Goal: Information Seeking & Learning: Compare options

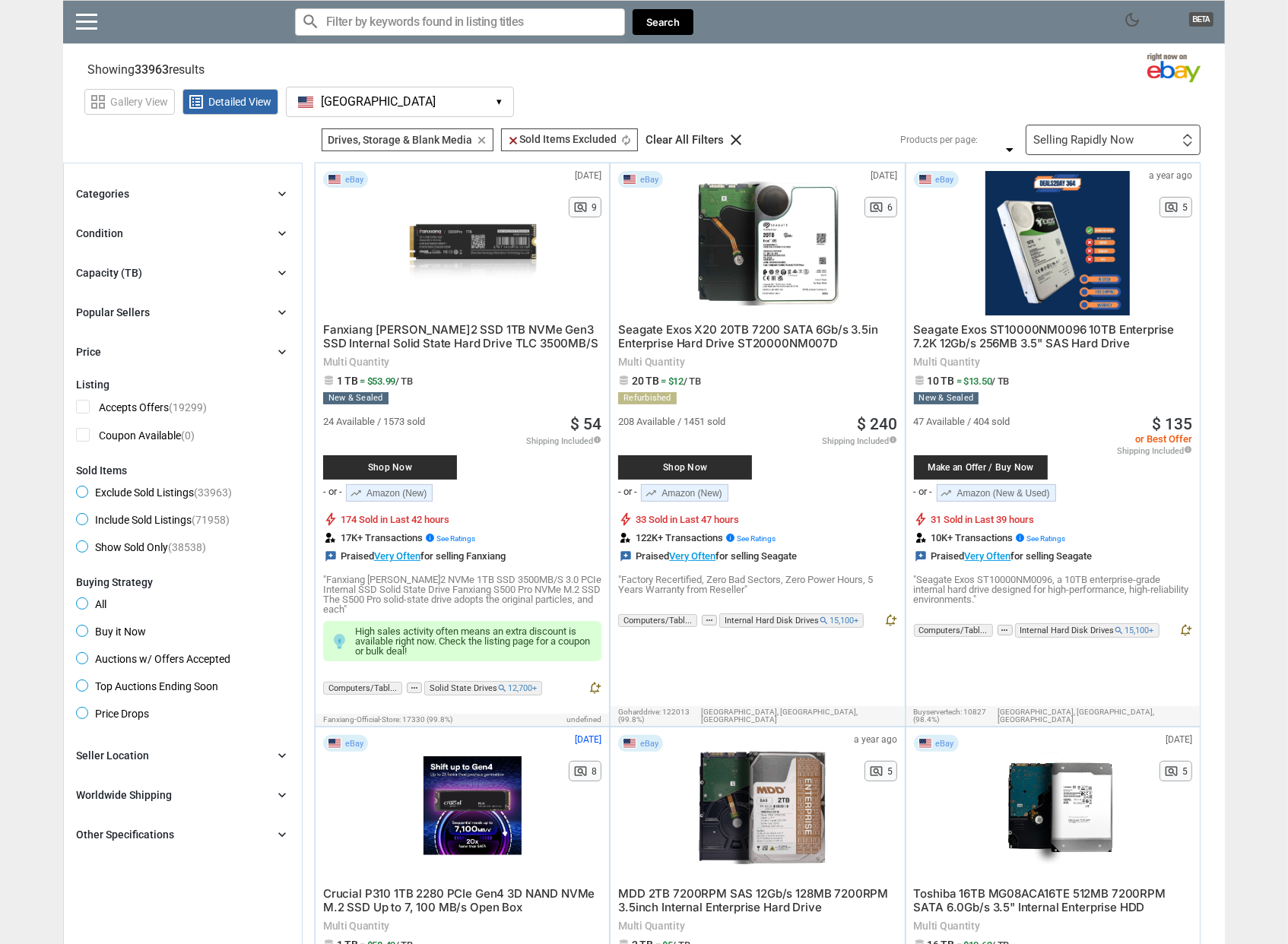
click at [1104, 131] on div "Selling Rapidly Now First or Last Chance to Buy Recently Listed Selling Rapidly…" at bounding box center [1113, 140] width 175 height 30
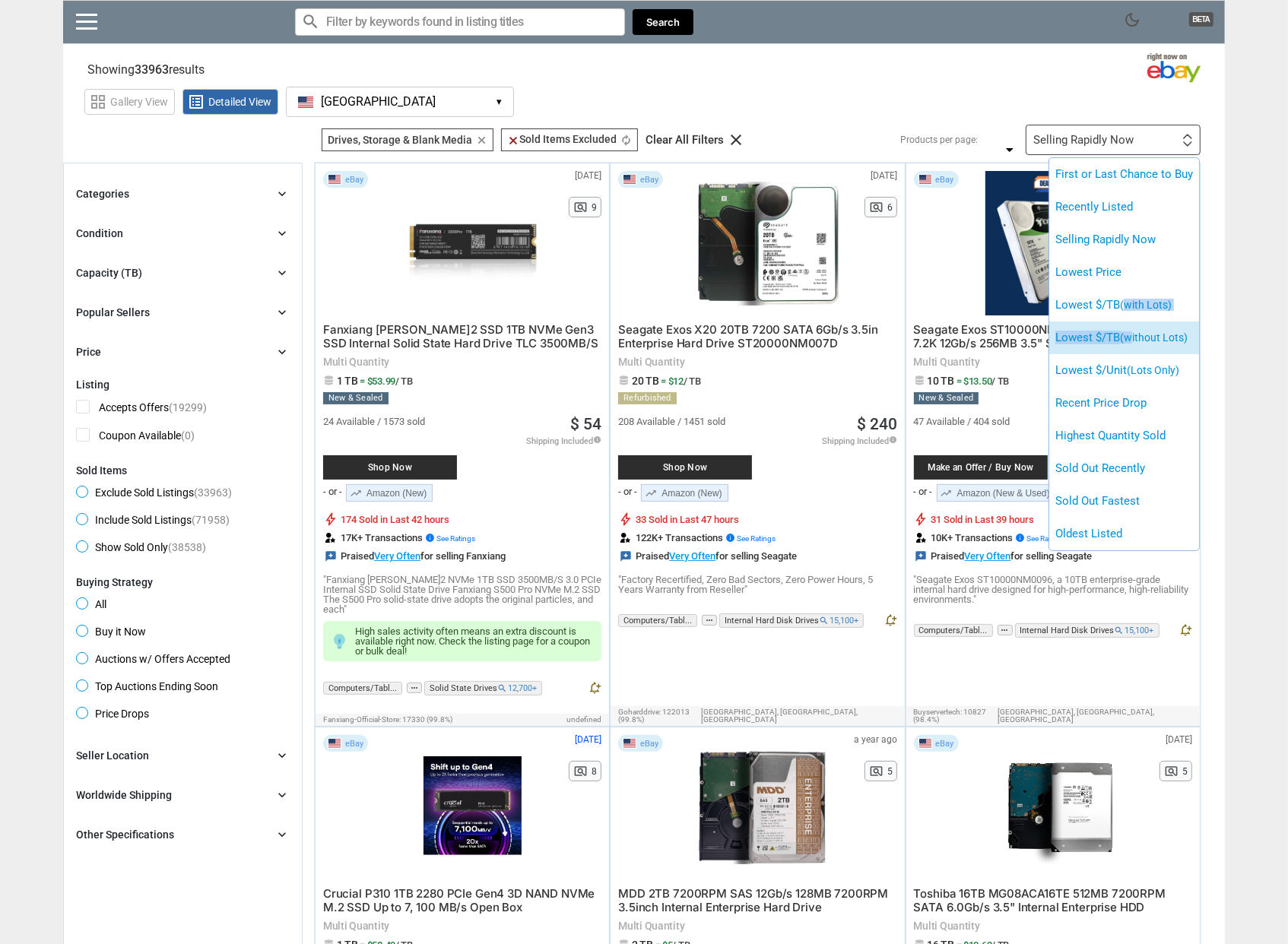
drag, startPoint x: 1129, startPoint y: 307, endPoint x: 1133, endPoint y: 336, distance: 29.3
click at [1133, 336] on ul "First or Last Chance to Buy Recently Listed Selling Rapidly Now Lowest Price Lo…" at bounding box center [1124, 355] width 150 height 392
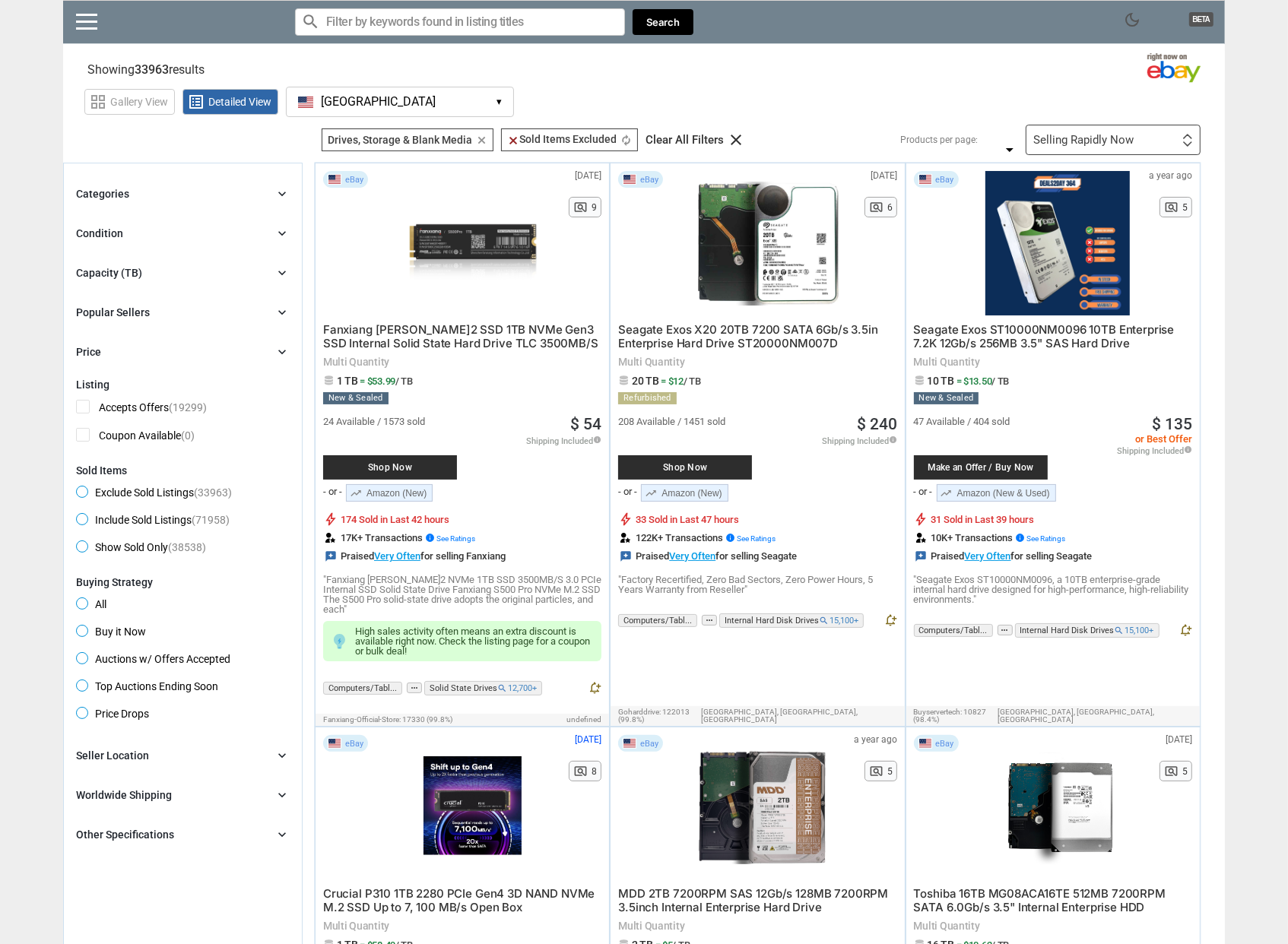
click at [1117, 144] on div "Selling Rapidly Now" at bounding box center [1083, 140] width 101 height 12
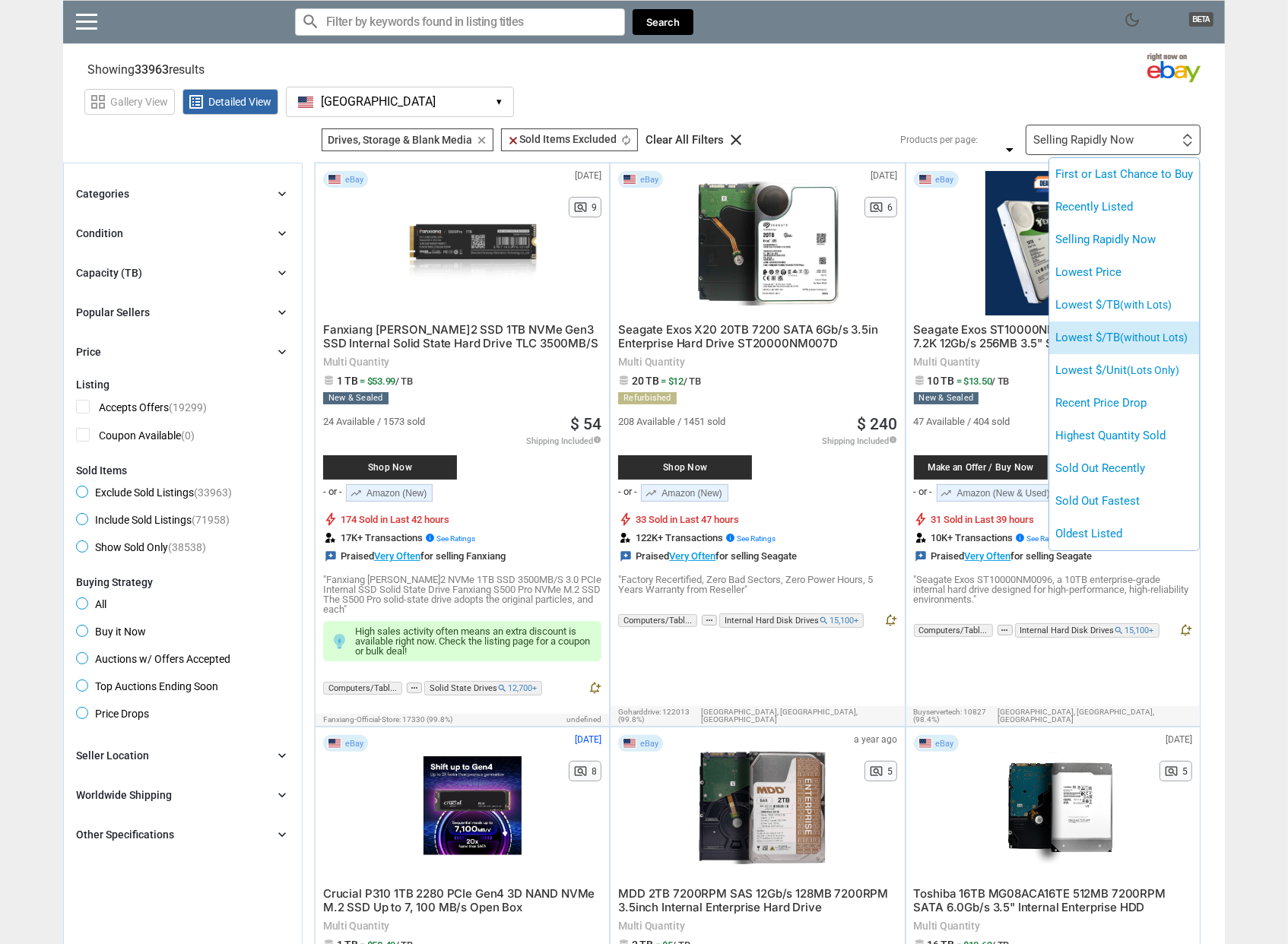
click at [1139, 331] on span "(without Lots)" at bounding box center [1154, 337] width 68 height 13
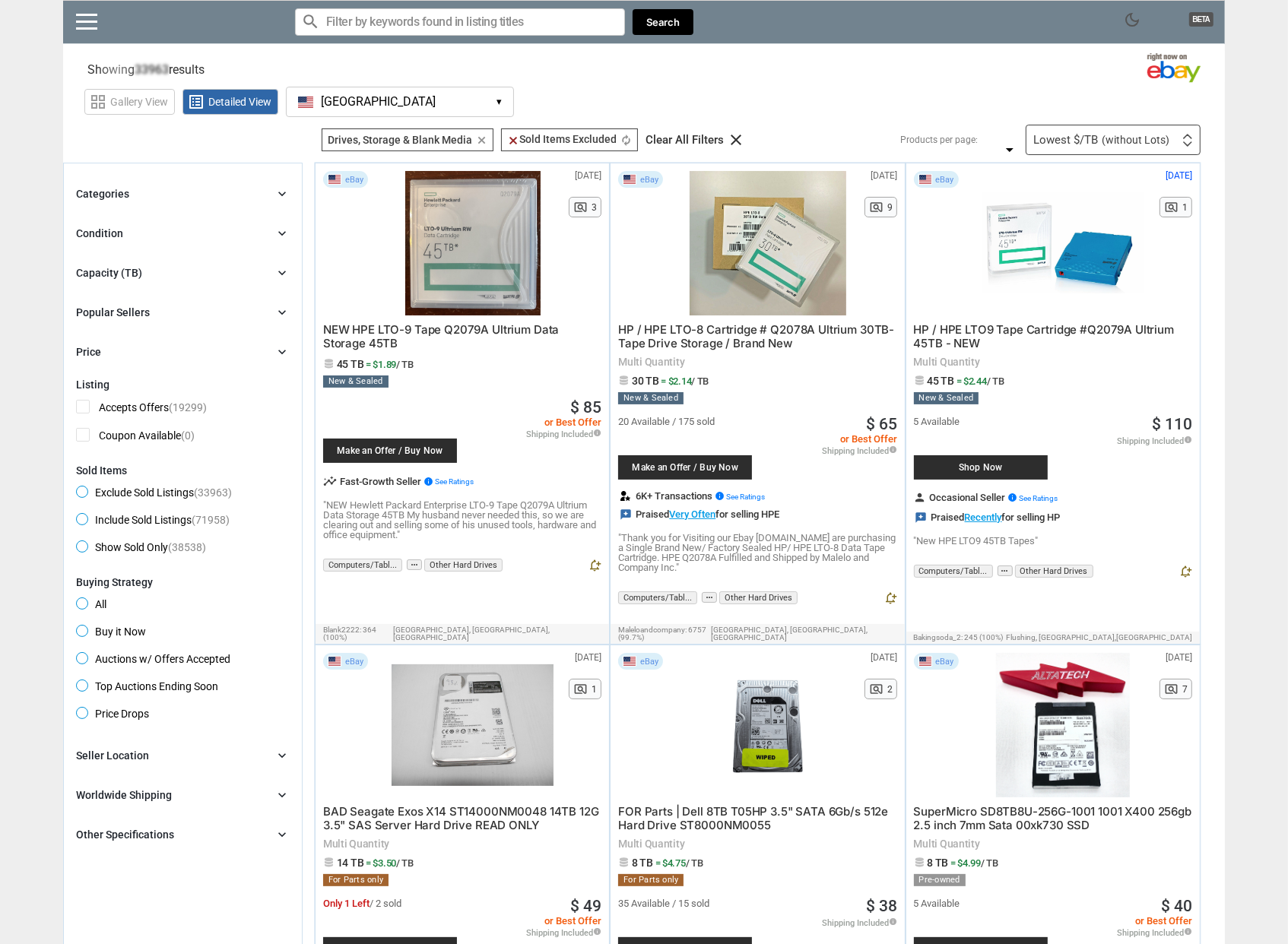
click at [158, 195] on div "Categories chevron_right" at bounding box center [183, 194] width 214 height 18
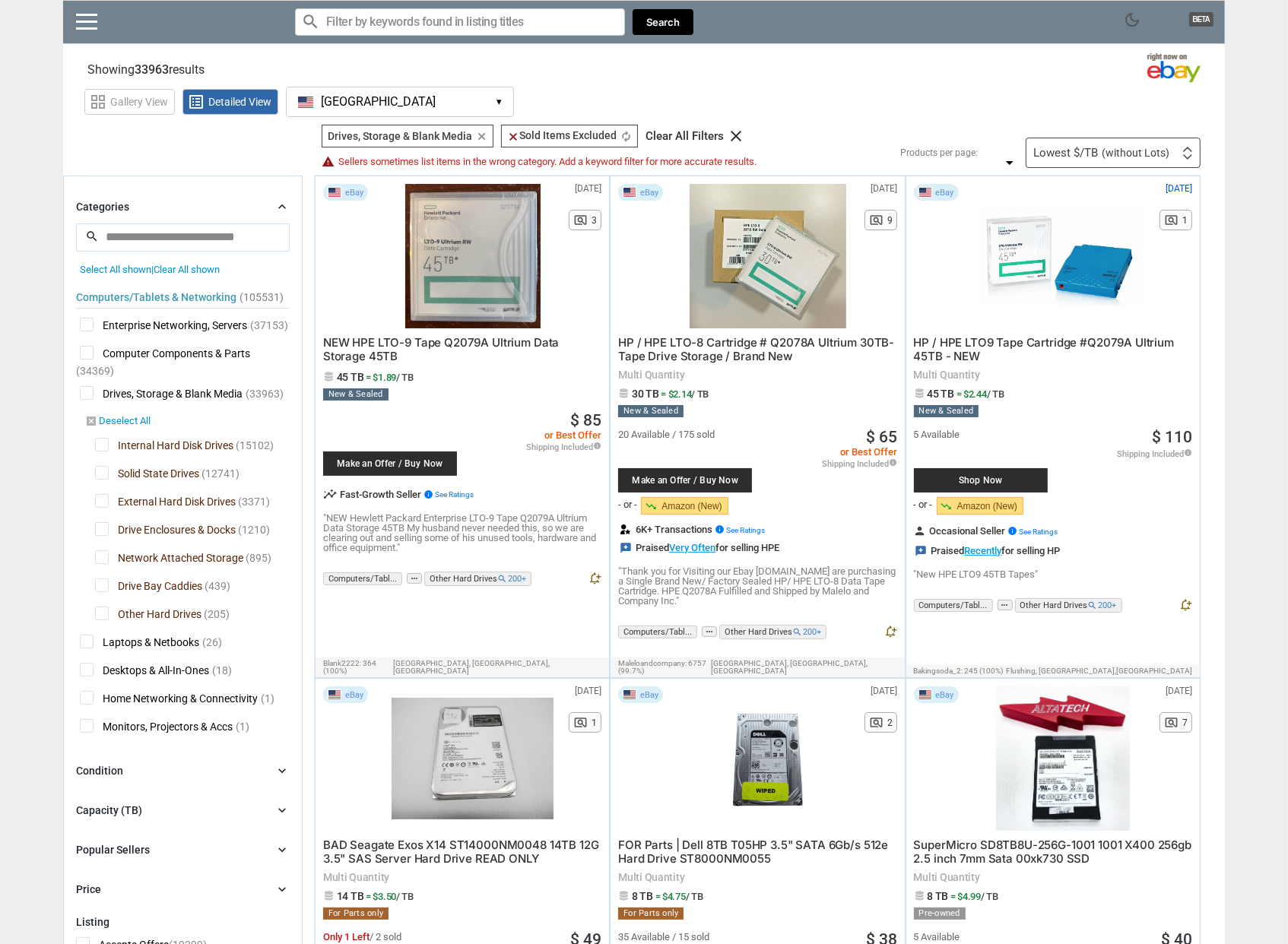
click at [94, 423] on icon "disabled_by_default" at bounding box center [91, 421] width 13 height 13
click at [92, 423] on icon "disabled_by_default" at bounding box center [91, 421] width 13 height 13
click at [123, 421] on link "disabled_by_default Deselect All" at bounding box center [118, 422] width 65 height 13
click at [101, 472] on span "Solid State Drives" at bounding box center [147, 475] width 104 height 19
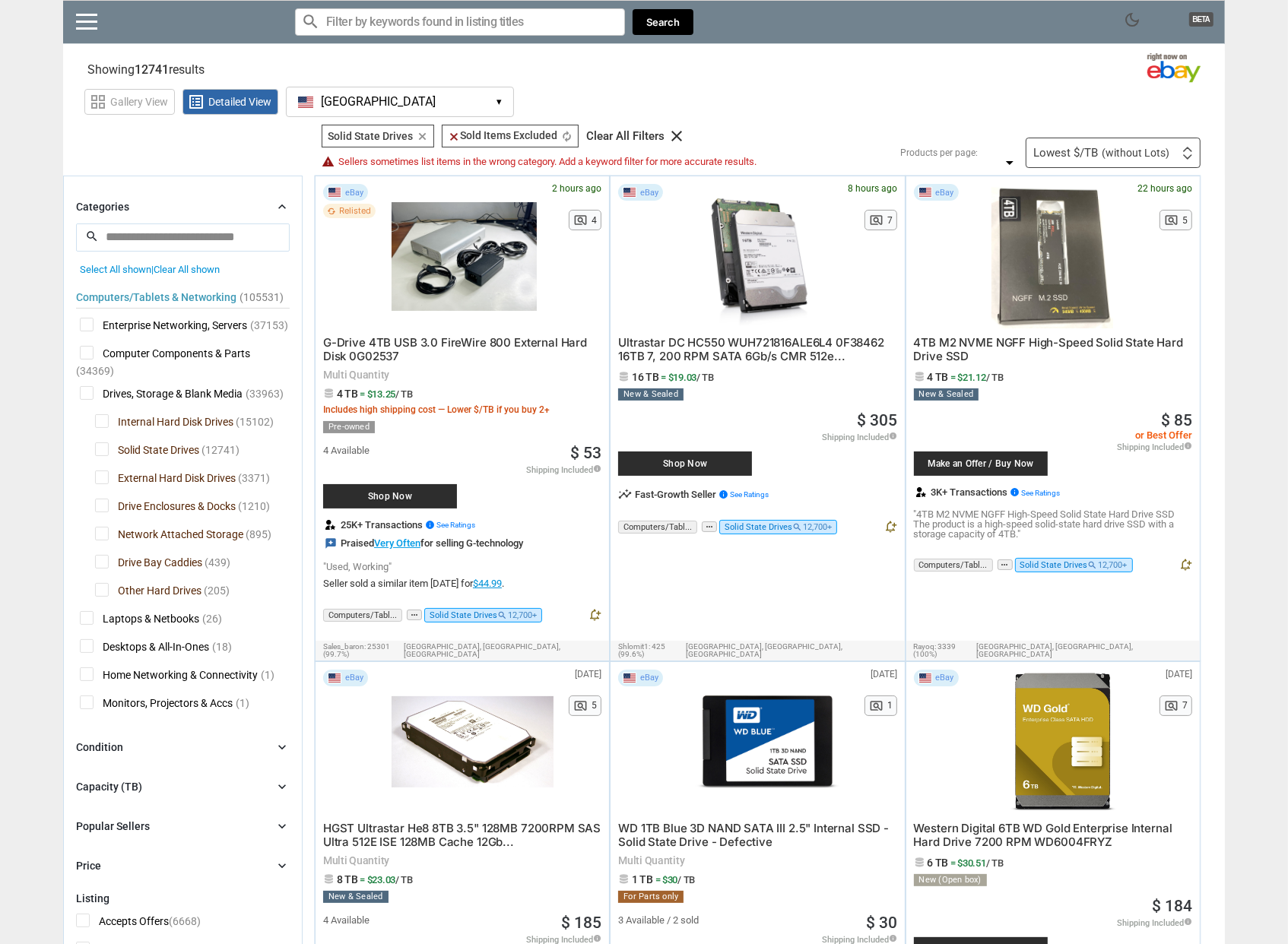
click at [1149, 145] on div "Lowest $/TB (without Lots) First or Last Chance to Buy Recently Listed Selling …" at bounding box center [1113, 153] width 175 height 30
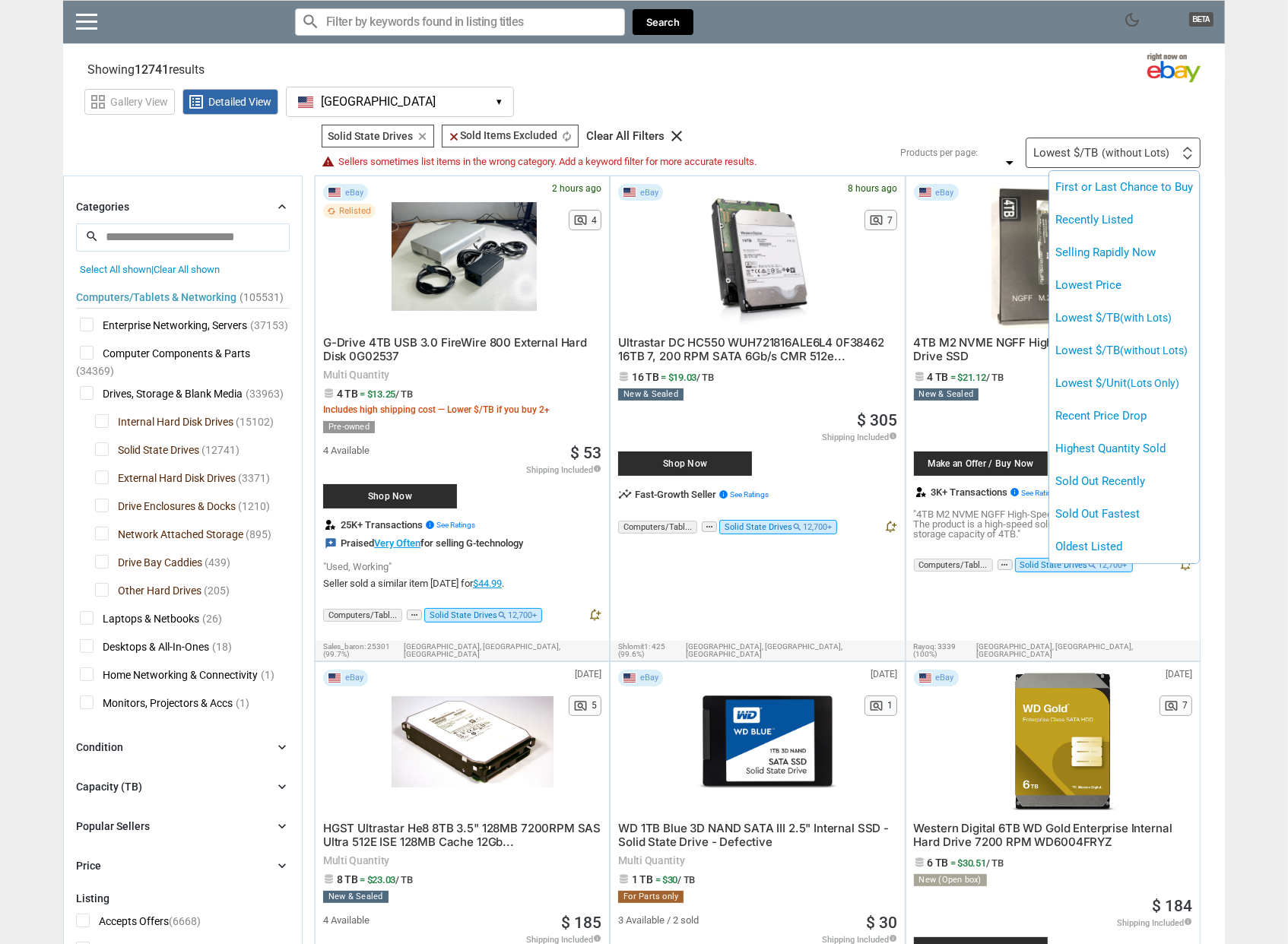
click at [901, 83] on div at bounding box center [644, 472] width 1288 height 944
